Goal: Task Accomplishment & Management: Manage account settings

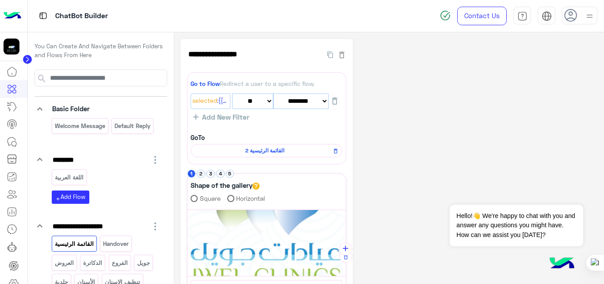
select select "*"
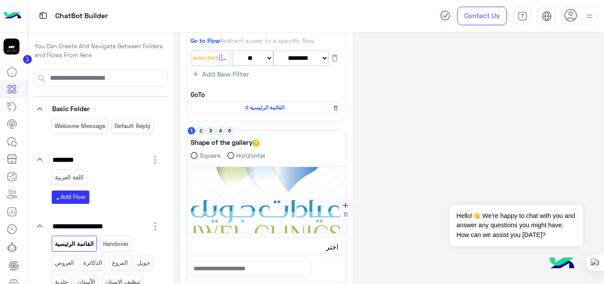
click at [504, 95] on div "**********" at bounding box center [390, 231] width 418 height 470
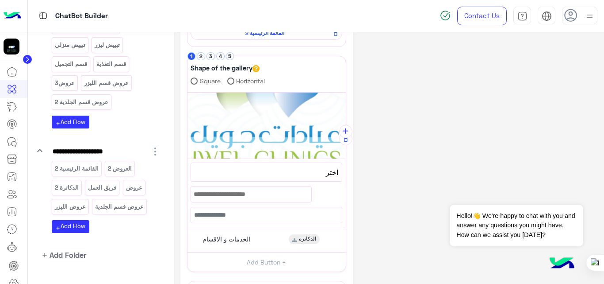
scroll to position [273, 0]
click at [12, 15] on img at bounding box center [13, 16] width 18 height 19
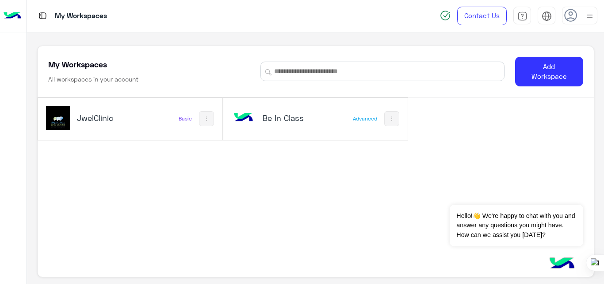
click at [134, 121] on h5 "JwelClinic" at bounding box center [107, 117] width 61 height 11
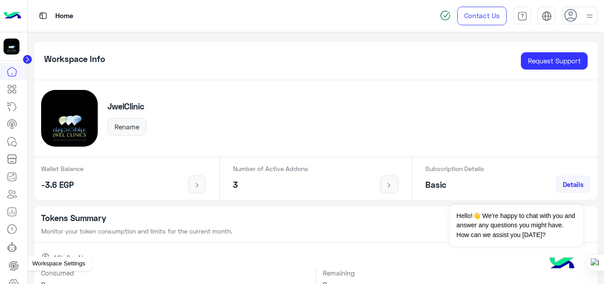
click at [15, 279] on icon at bounding box center [13, 283] width 9 height 8
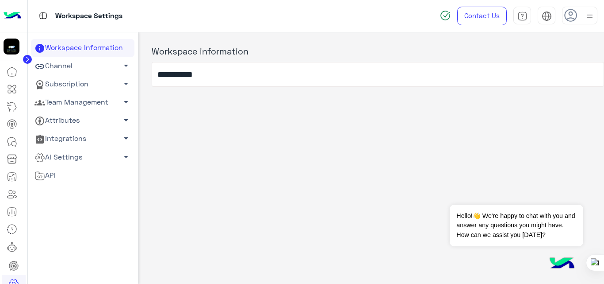
click at [79, 156] on link "AI Settings arrow_drop_down" at bounding box center [83, 157] width 104 height 18
click at [91, 99] on link "Team Management arrow_drop_down" at bounding box center [83, 102] width 104 height 18
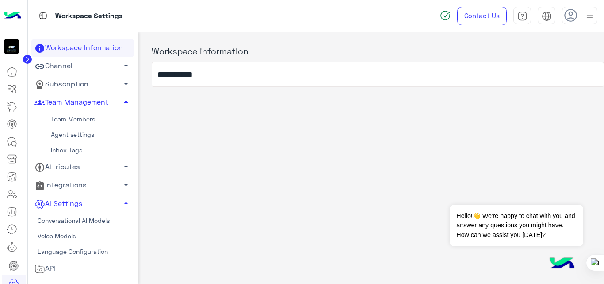
click at [86, 114] on link "Team Members" at bounding box center [83, 118] width 104 height 15
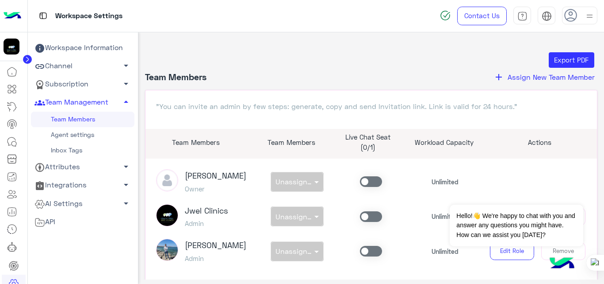
click at [538, 73] on span "Assign New Team Member" at bounding box center [551, 77] width 87 height 8
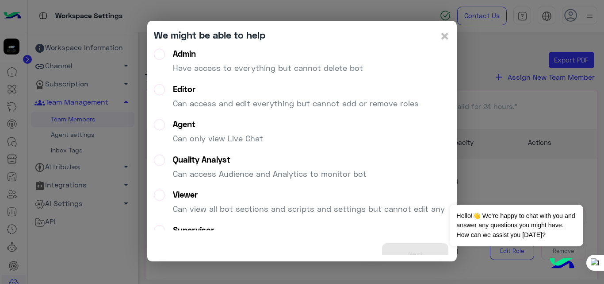
click at [197, 51] on div "Admin" at bounding box center [268, 54] width 190 height 10
click at [412, 251] on button "Next" at bounding box center [415, 254] width 66 height 22
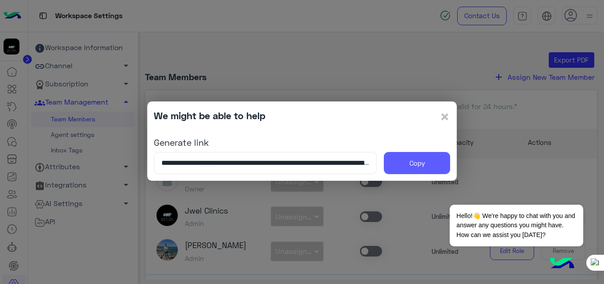
click at [419, 164] on button "Copy" at bounding box center [417, 163] width 66 height 22
click at [445, 114] on span "×" at bounding box center [445, 116] width 11 height 20
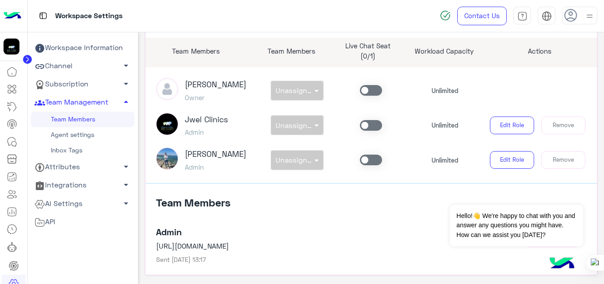
scroll to position [92, 0]
click at [554, 166] on button "Remove" at bounding box center [564, 159] width 44 height 18
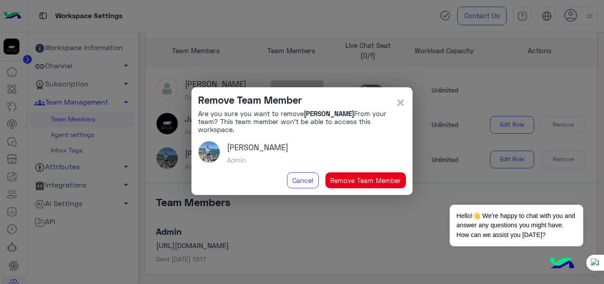
click at [361, 173] on button "Remove Team Member" at bounding box center [366, 180] width 81 height 16
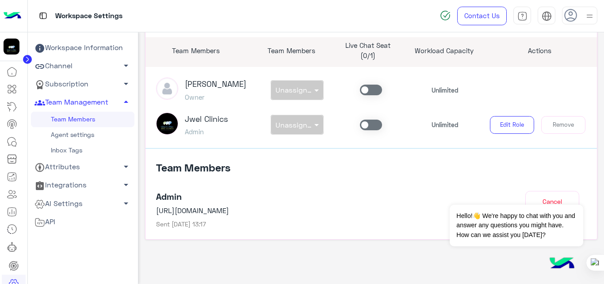
scroll to position [0, 0]
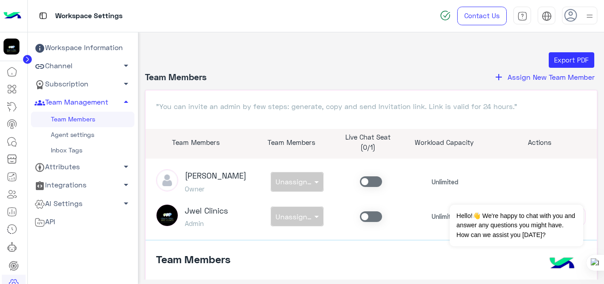
click at [519, 163] on article "[PERSON_NAME] Owner non × Unassigned team Unlimited Jwel Clinics Admin non × Un…" at bounding box center [372, 198] width 452 height 81
click at [531, 78] on span "Assign New Team Member" at bounding box center [551, 77] width 87 height 8
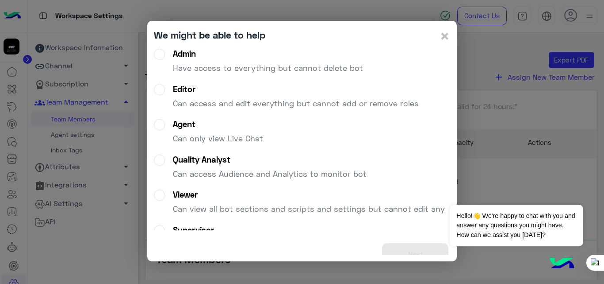
click at [277, 77] on div "Admin Have access to everything but cannot delete bot" at bounding box center [268, 65] width 190 height 32
click at [419, 246] on button "Next" at bounding box center [415, 254] width 66 height 22
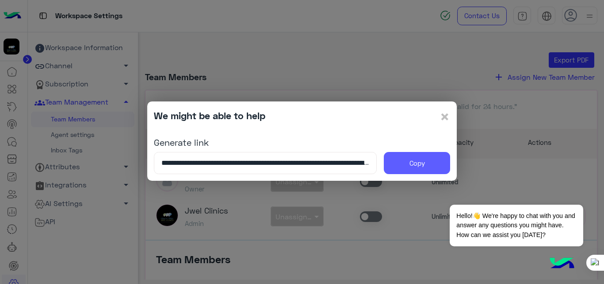
click at [421, 167] on button "Copy" at bounding box center [417, 163] width 66 height 22
click at [447, 115] on span "×" at bounding box center [445, 116] width 11 height 20
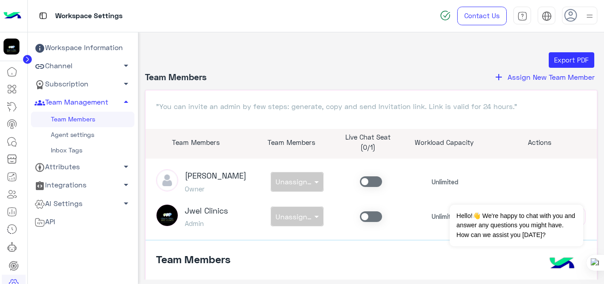
click at [288, 59] on div "Export PDF" at bounding box center [371, 60] width 446 height 16
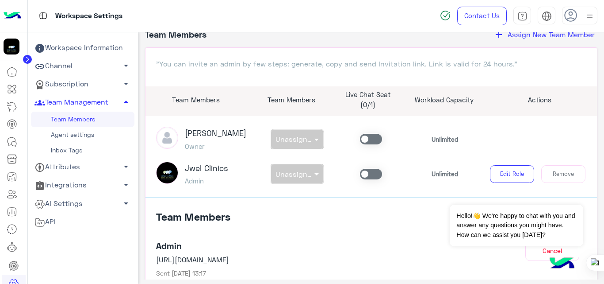
scroll to position [42, 0]
click at [12, 105] on icon at bounding box center [12, 106] width 11 height 11
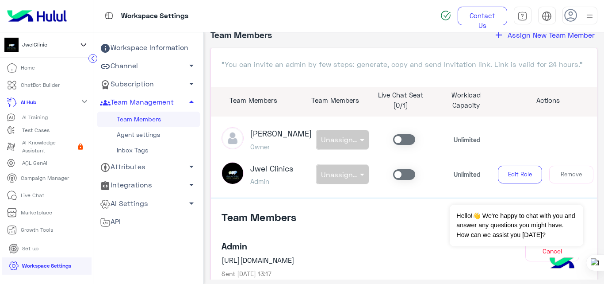
click at [16, 87] on icon at bounding box center [14, 87] width 3 height 3
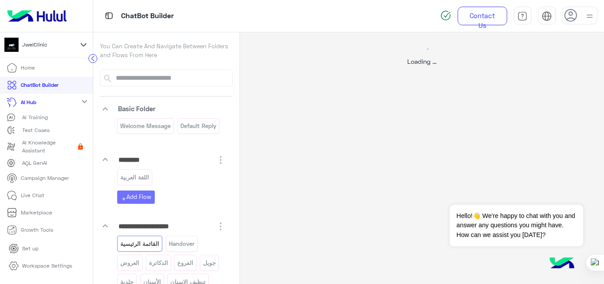
select select "*"
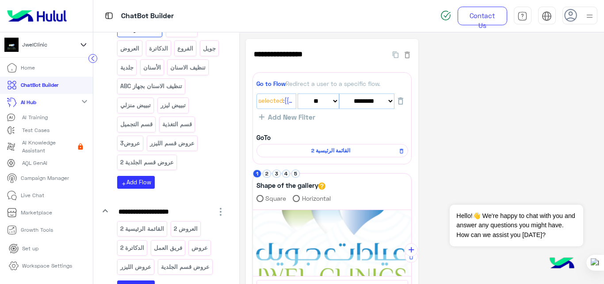
scroll to position [215, 0]
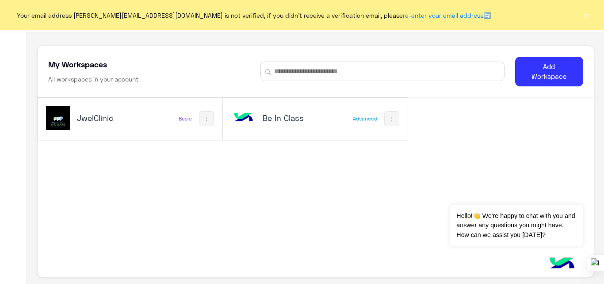
click at [589, 17] on button "×" at bounding box center [586, 15] width 9 height 9
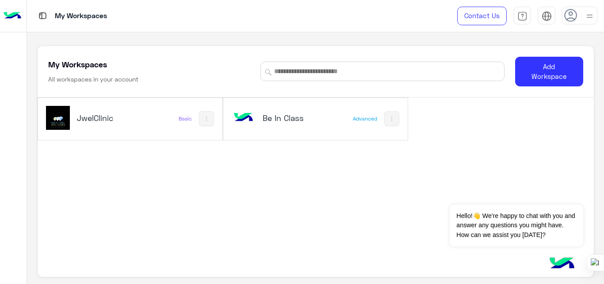
click at [104, 114] on h5 "JwelClinic" at bounding box center [107, 117] width 61 height 11
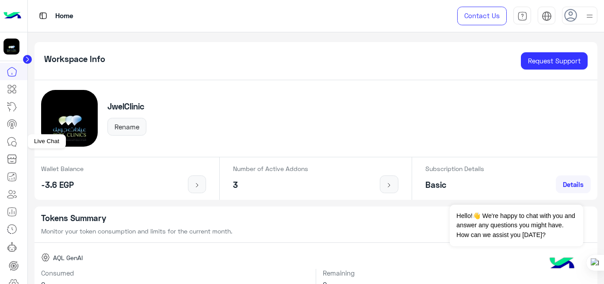
click at [16, 141] on icon at bounding box center [12, 141] width 11 height 11
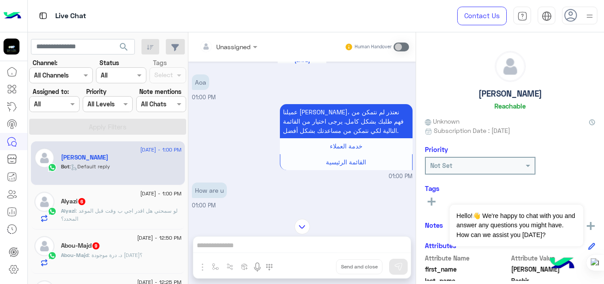
scroll to position [3, 0]
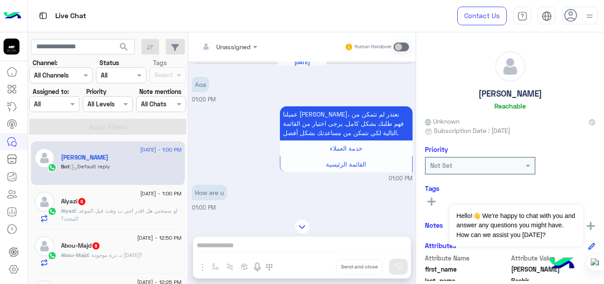
click at [121, 217] on p "Alyazi : لو سمحتي هل اقدر اجي ب وقت قبل الموعد المحدد؟" at bounding box center [121, 215] width 121 height 16
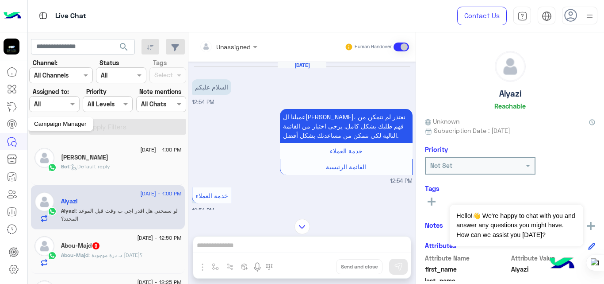
click at [12, 122] on icon at bounding box center [12, 124] width 11 height 11
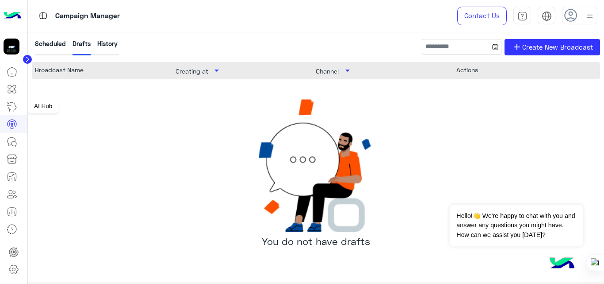
click at [10, 106] on icon at bounding box center [12, 106] width 11 height 11
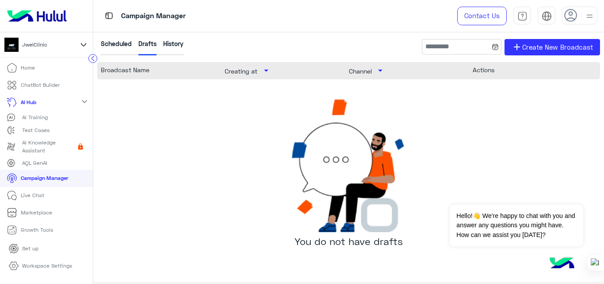
click at [44, 119] on p "AI Training" at bounding box center [35, 117] width 26 height 8
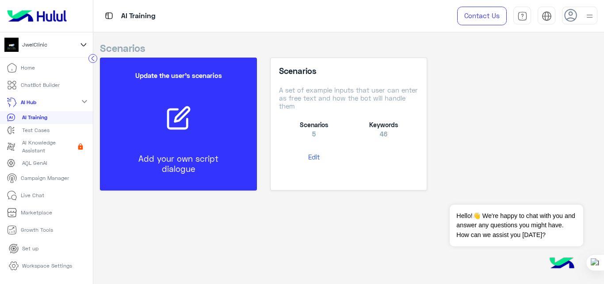
click at [204, 140] on div "Update the user’s scenarios Add your own script dialogue" at bounding box center [179, 123] width 130 height 123
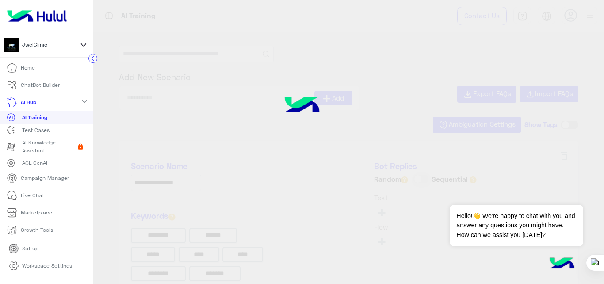
type input "******"
type input "********"
type input "******"
type input "**********"
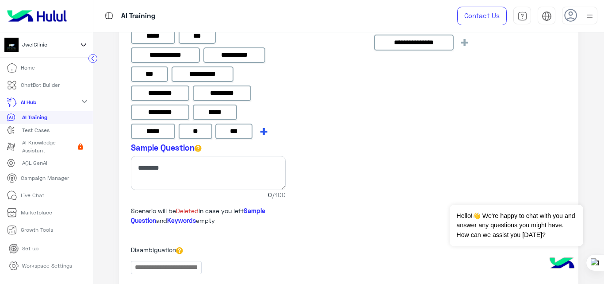
scroll to position [1516, 0]
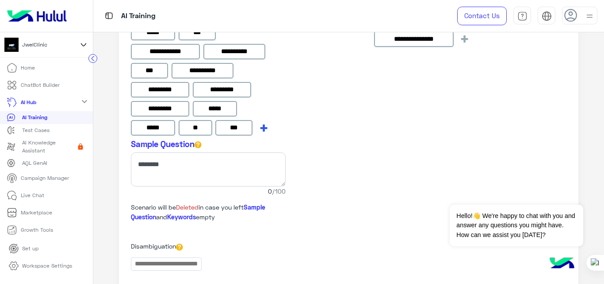
click at [264, 131] on span "+" at bounding box center [264, 127] width 10 height 15
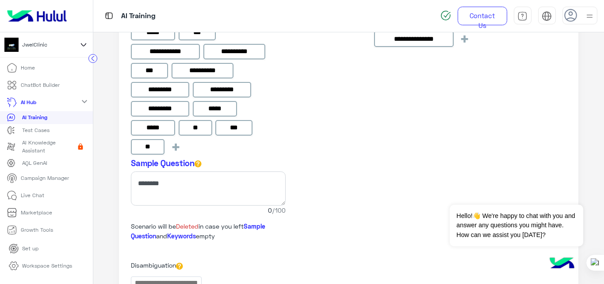
type input "*"
type input "**********"
click at [339, 150] on div "**********" at bounding box center [349, 58] width 436 height 200
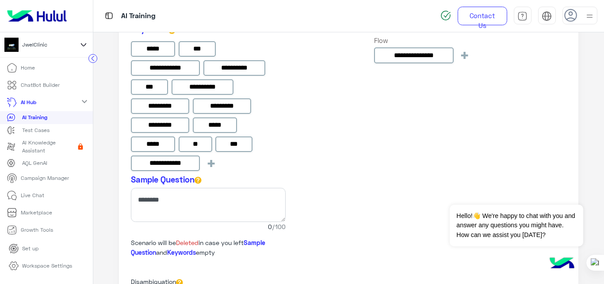
scroll to position [1501, 0]
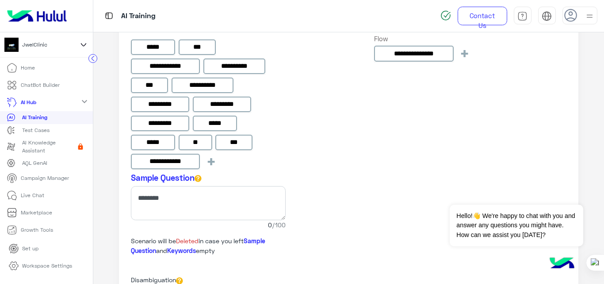
click at [42, 198] on p "Live Chat" at bounding box center [32, 195] width 23 height 8
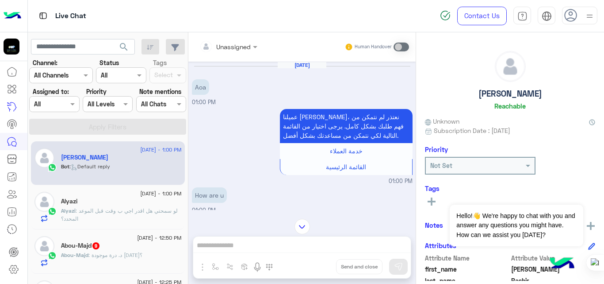
click at [140, 191] on span "17 September - 1:00 PM" at bounding box center [160, 193] width 41 height 8
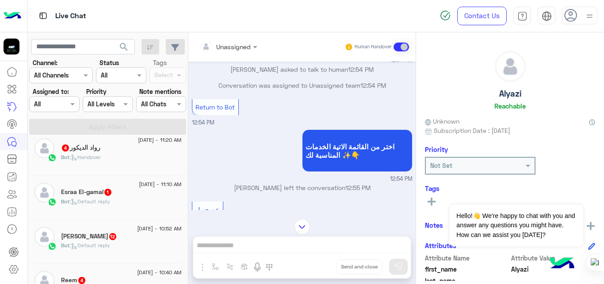
scroll to position [407, 0]
click at [133, 234] on div "Aleksandra Breus 12" at bounding box center [121, 236] width 121 height 9
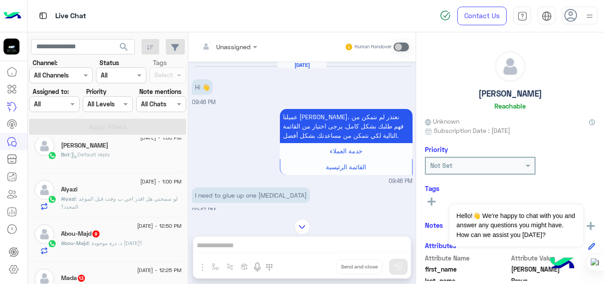
scroll to position [14, 0]
